Goal: Check status: Check status

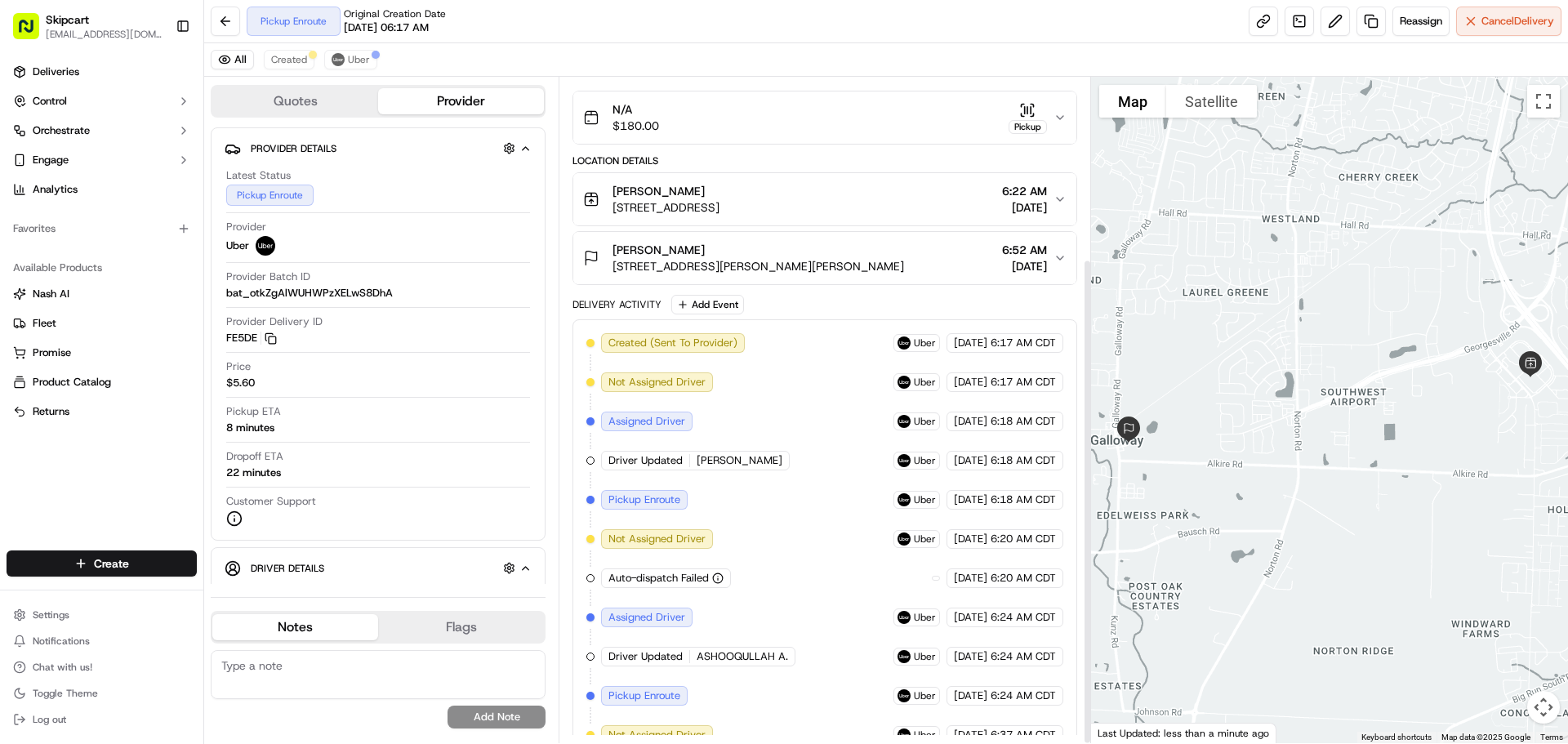
scroll to position [249, 0]
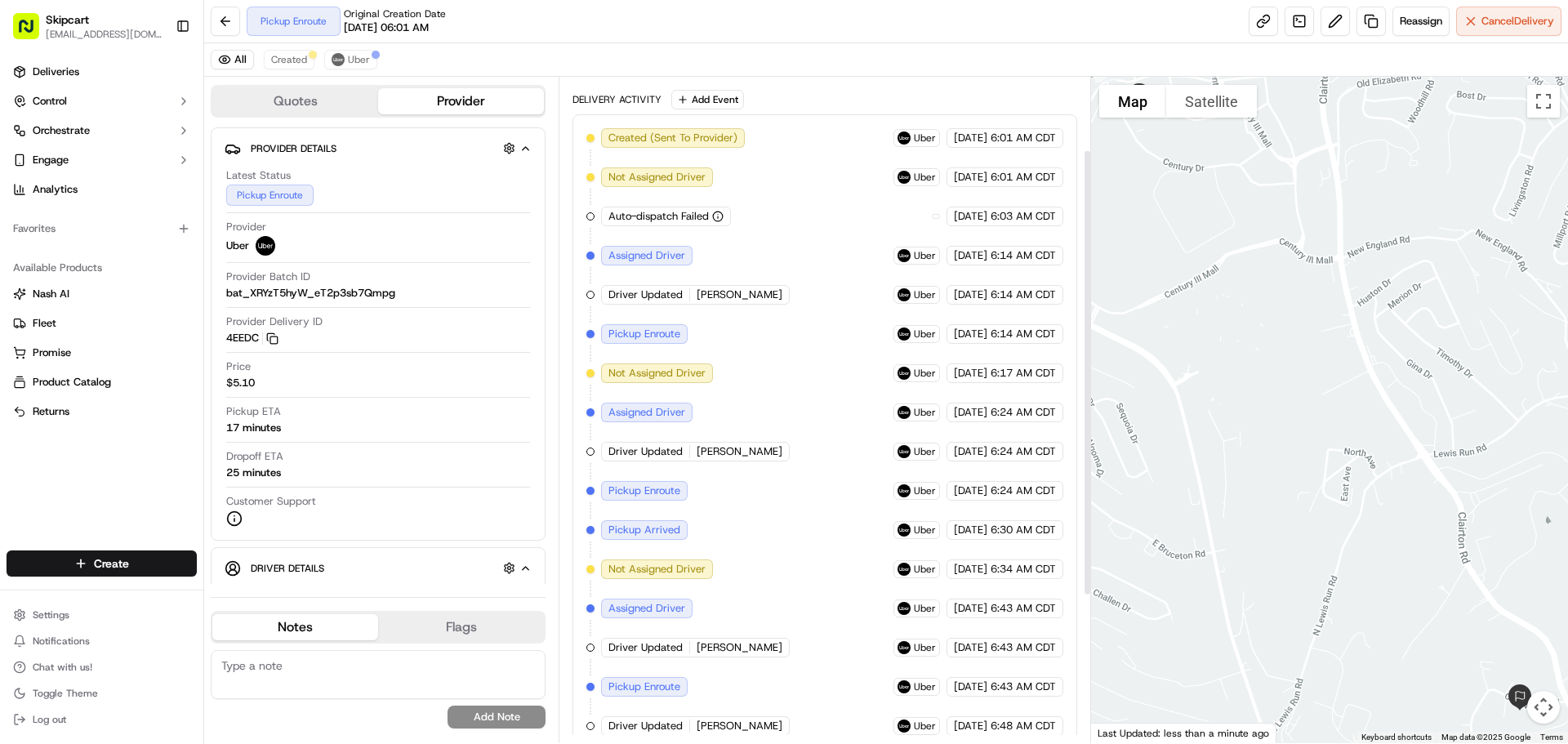
scroll to position [327, 0]
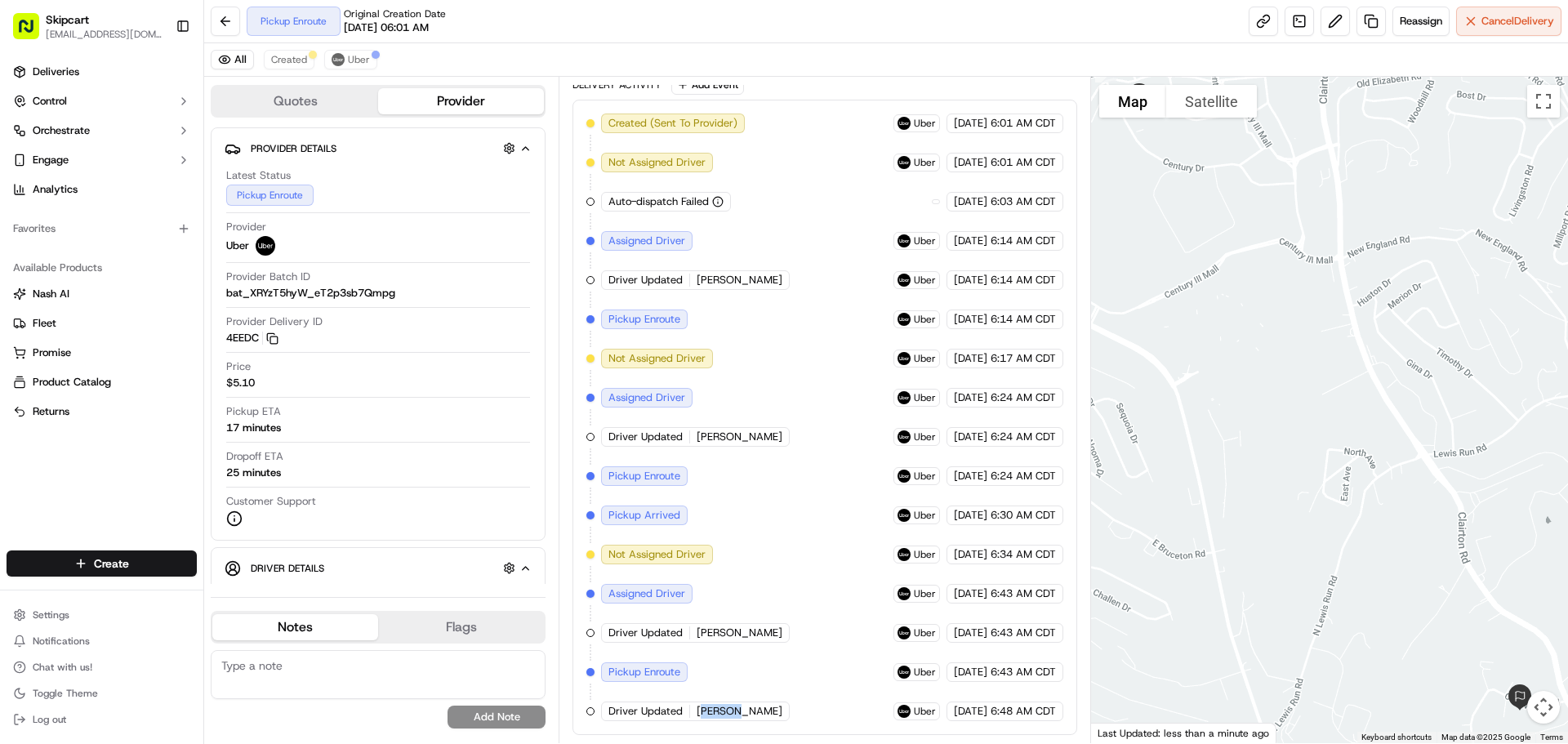
drag, startPoint x: 698, startPoint y: 708, endPoint x: 732, endPoint y: 708, distance: 34.0
click at [732, 708] on div "Driver Updated [PERSON_NAME]" at bounding box center [695, 711] width 189 height 19
click at [708, 713] on span "John L." at bounding box center [739, 711] width 86 height 14
drag, startPoint x: 693, startPoint y: 715, endPoint x: 732, endPoint y: 711, distance: 39.2
click at [732, 711] on div "Driver Updated John L." at bounding box center [695, 711] width 189 height 19
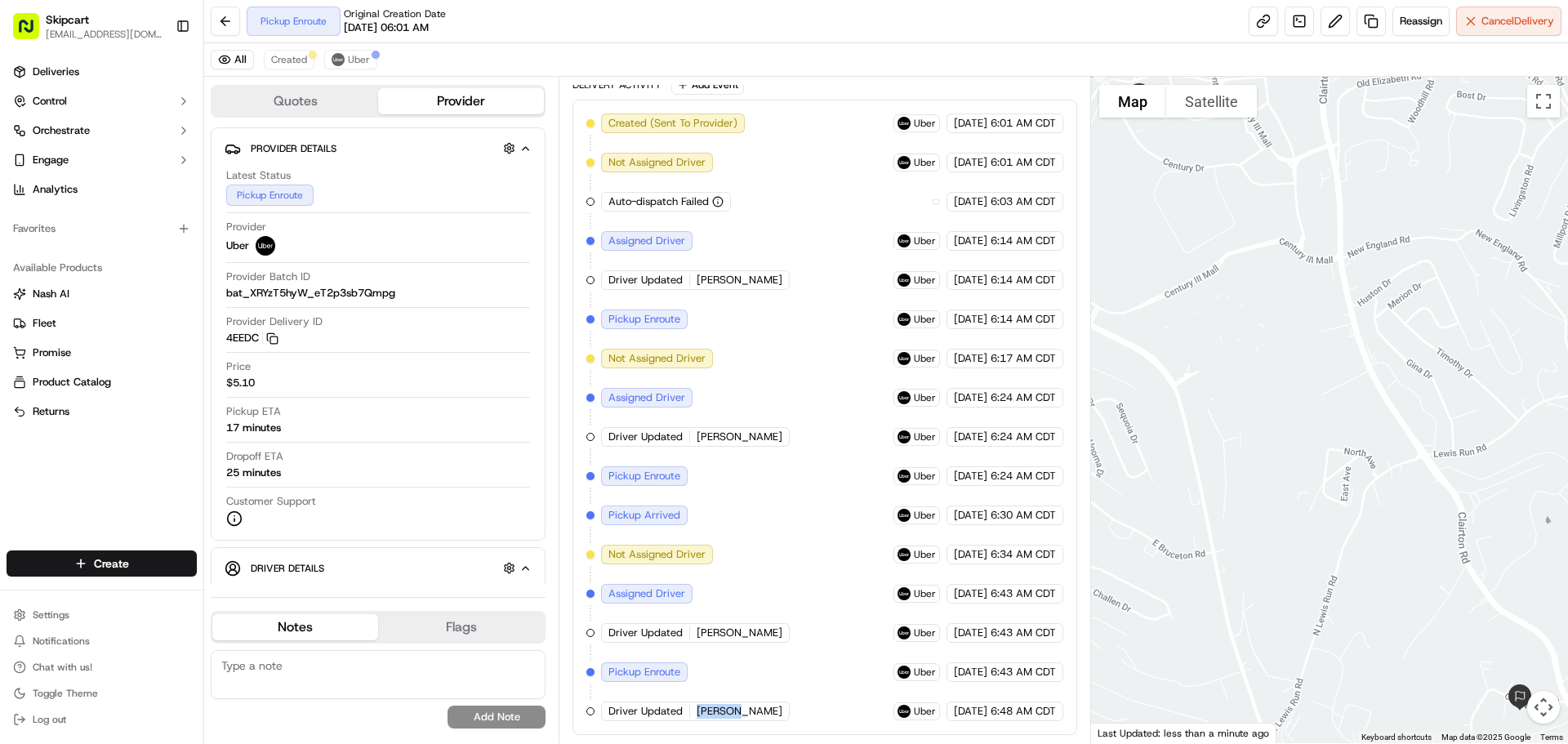
copy span "John L."
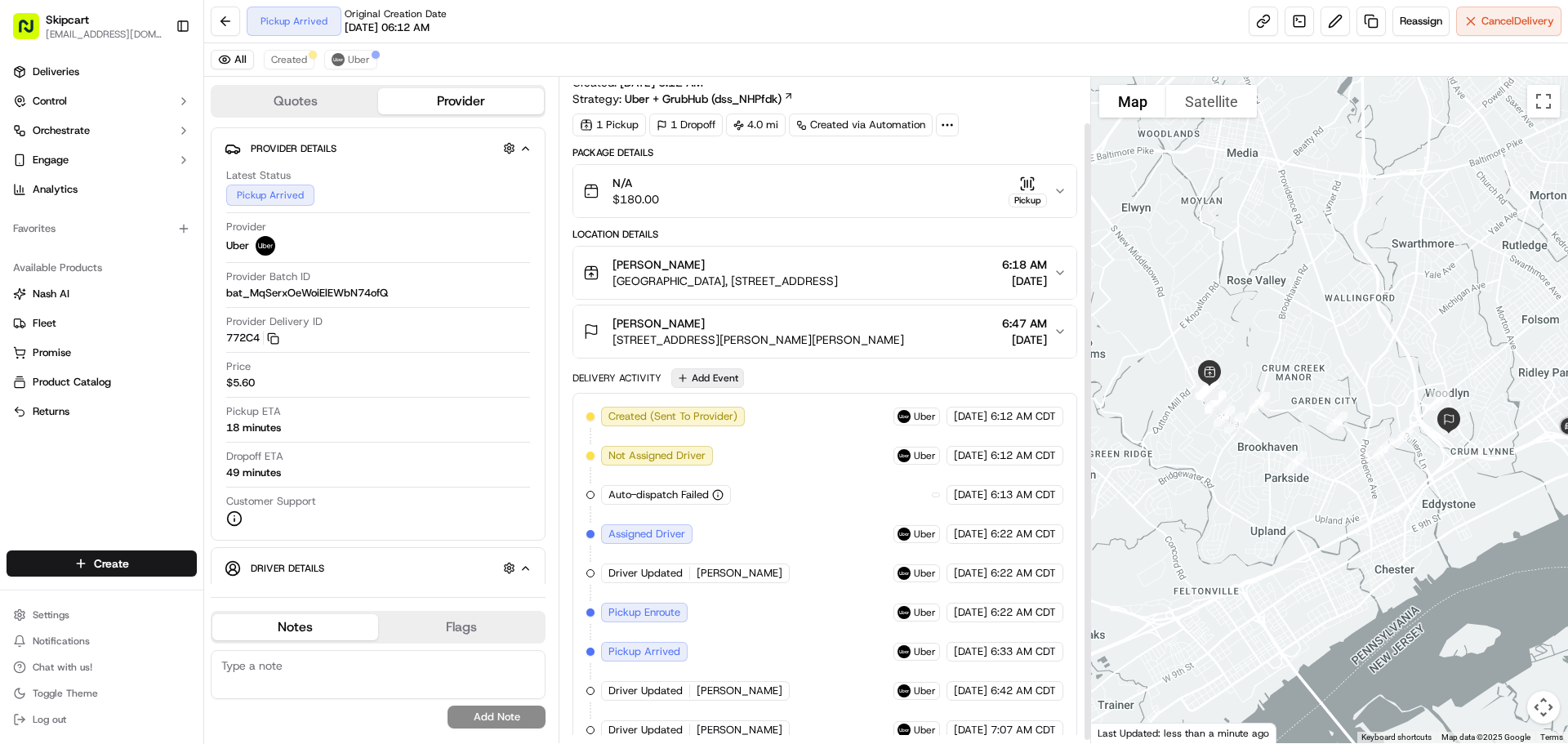
scroll to position [52, 0]
